Goal: Information Seeking & Learning: Learn about a topic

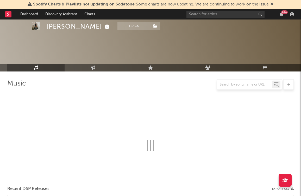
scroll to position [118, 0]
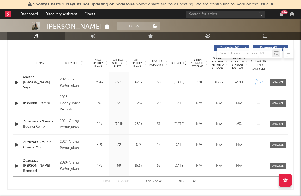
select select "6m"
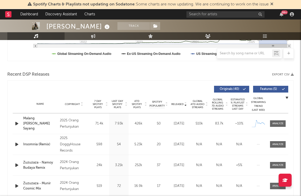
scroll to position [215, 0]
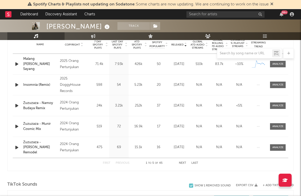
click at [184, 164] on button "Next" at bounding box center [182, 163] width 7 height 3
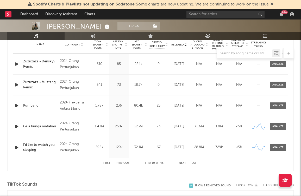
click at [184, 164] on button "Next" at bounding box center [182, 163] width 7 height 3
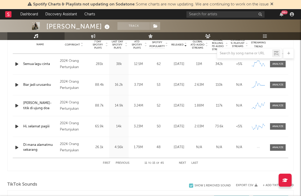
click at [121, 162] on button "Previous" at bounding box center [123, 163] width 14 height 3
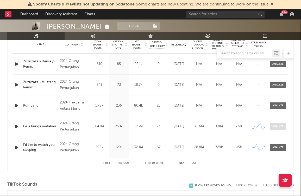
click at [279, 127] on div at bounding box center [278, 127] width 11 height 4
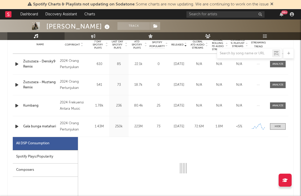
scroll to position [250, 0]
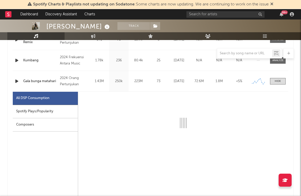
select select "6m"
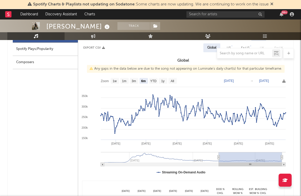
scroll to position [321, 0]
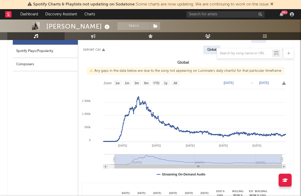
drag, startPoint x: 207, startPoint y: 160, endPoint x: 122, endPoint y: 159, distance: 85.0
click at [115, 164] on g at bounding box center [195, 162] width 182 height 14
type input "[DATE]"
select select "All"
type input "[DATE]"
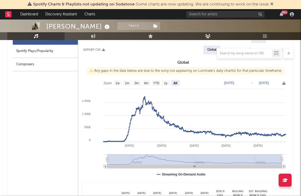
drag, startPoint x: 115, startPoint y: 160, endPoint x: 101, endPoint y: 161, distance: 14.1
click at [101, 161] on icon "Created with Highcharts 10.3.3 [DATE] '[DATE] [DATE] '[DATE] Apr '[DATE] [DATE]…" at bounding box center [183, 130] width 210 height 104
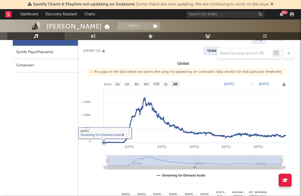
scroll to position [321, 0]
